Goal: Use online tool/utility: Utilize a website feature to perform a specific function

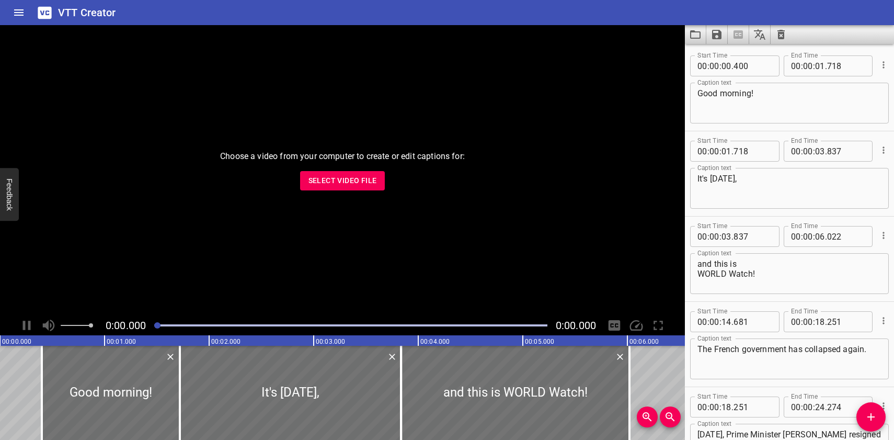
scroll to position [14659, 0]
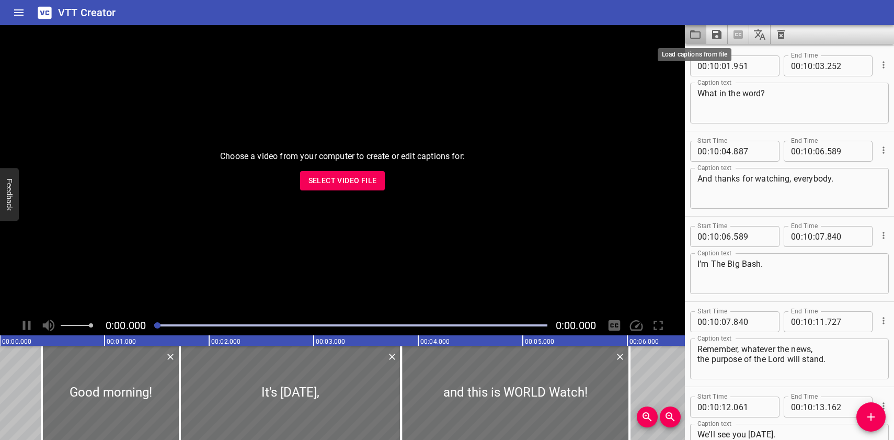
click at [698, 36] on icon "Load captions from file" at bounding box center [695, 34] width 13 height 13
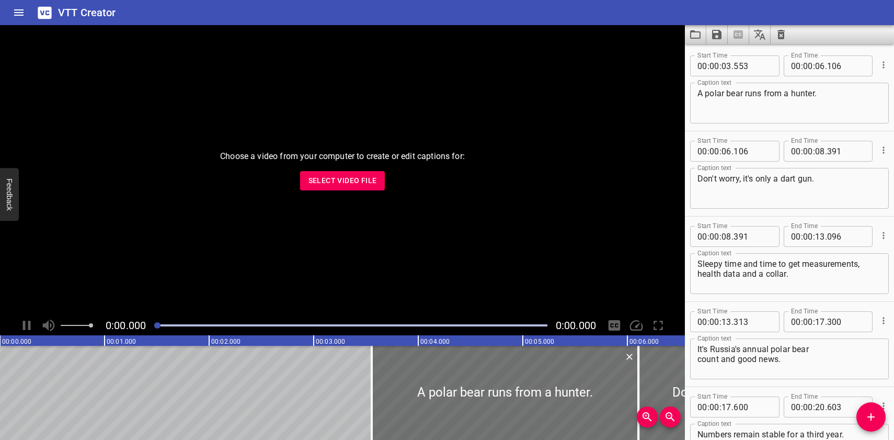
scroll to position [4431, 0]
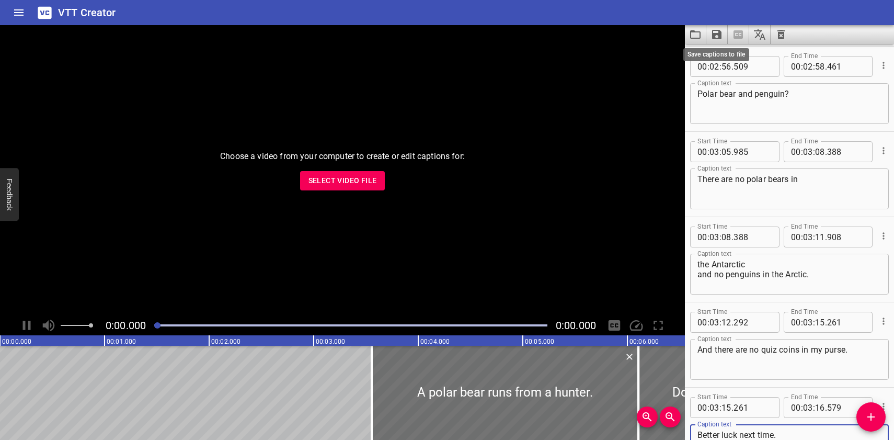
type textarea "Better luck next time."
click at [717, 31] on icon "Save captions to file" at bounding box center [716, 34] width 9 height 9
click at [717, 54] on li "Save to VTT file" at bounding box center [744, 57] width 77 height 19
click at [698, 33] on icon "Load captions from file" at bounding box center [695, 34] width 13 height 13
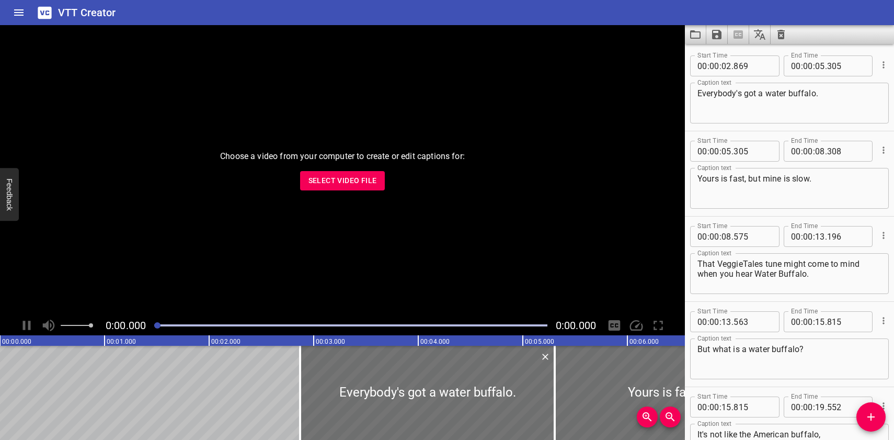
scroll to position [1704, 0]
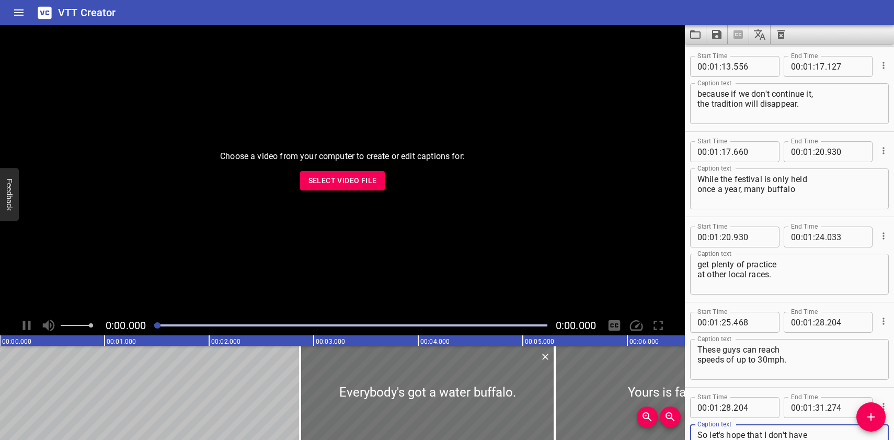
type textarea "So let's hope that I don't have to race one anytime soon."
click at [716, 32] on icon "Save captions to file" at bounding box center [717, 34] width 13 height 13
click at [728, 53] on li "Save to VTT file" at bounding box center [744, 57] width 77 height 19
click at [696, 34] on icon "Load captions from file" at bounding box center [695, 34] width 13 height 13
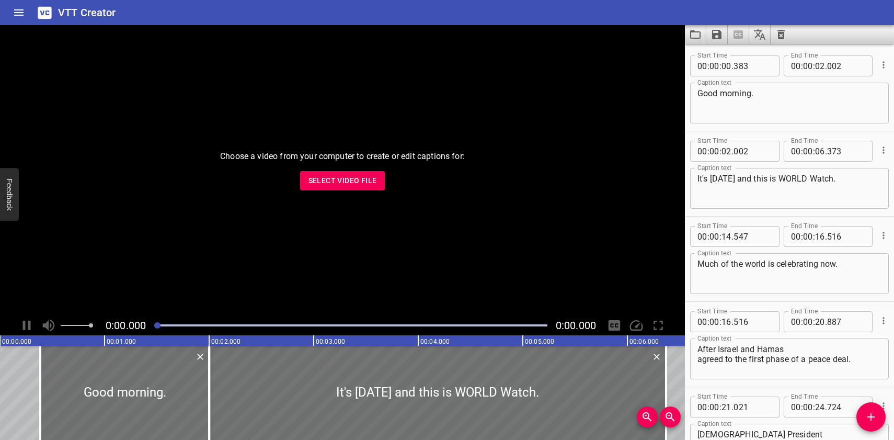
scroll to position [14573, 0]
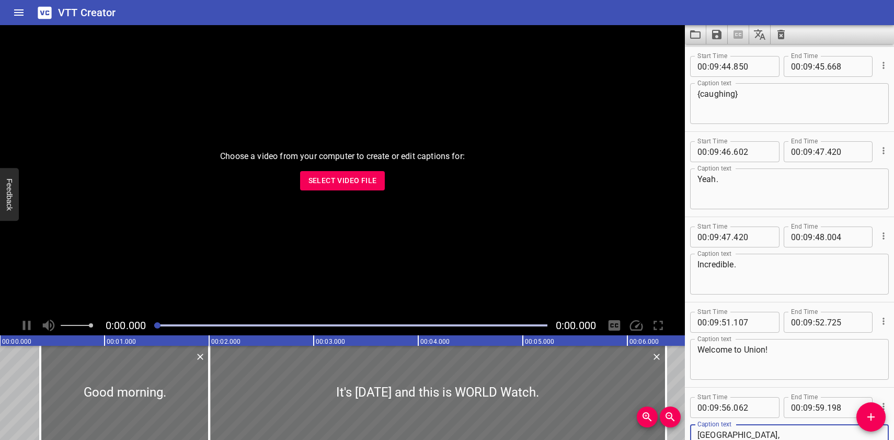
type textarea "[GEOGRAPHIC_DATA], where faith and knowledge unite."
click at [712, 36] on icon "Save captions to file" at bounding box center [717, 34] width 13 height 13
click at [725, 52] on li "Save to VTT file" at bounding box center [744, 57] width 77 height 19
